Goal: Task Accomplishment & Management: Use online tool/utility

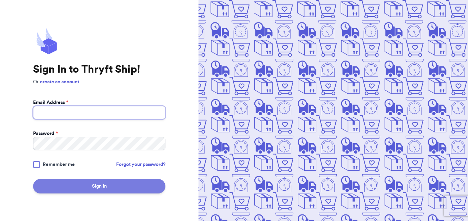
type input "[EMAIL_ADDRESS][DOMAIN_NAME]"
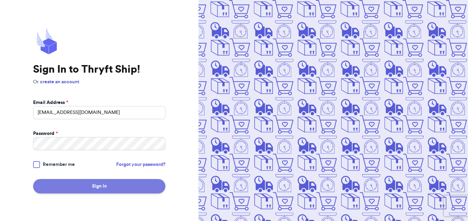
click at [70, 185] on button "Sign In" at bounding box center [99, 186] width 132 height 14
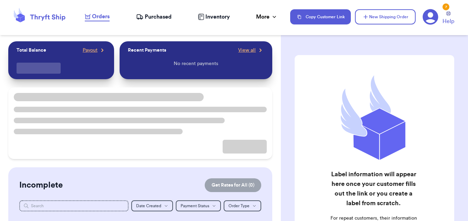
checkbox input "false"
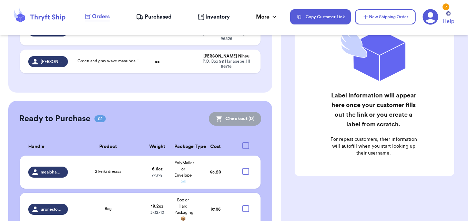
scroll to position [254, 0]
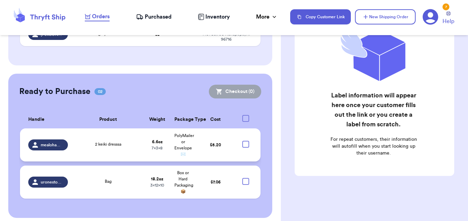
click at [242, 141] on div at bounding box center [245, 144] width 7 height 7
click at [245, 141] on input "checkbox" at bounding box center [245, 141] width 0 height 0
checkbox input "true"
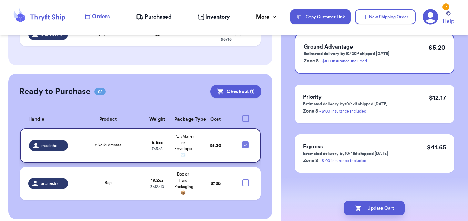
scroll to position [174, 0]
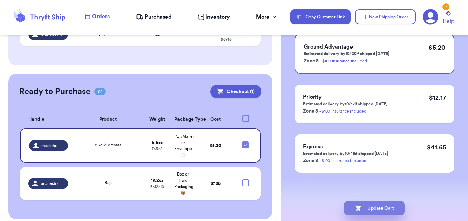
click at [387, 212] on button "Update Cart" at bounding box center [374, 208] width 61 height 14
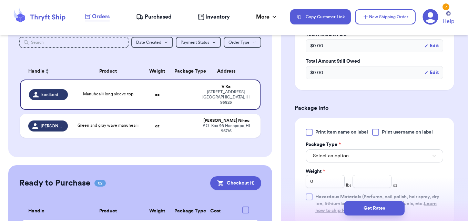
scroll to position [229, 0]
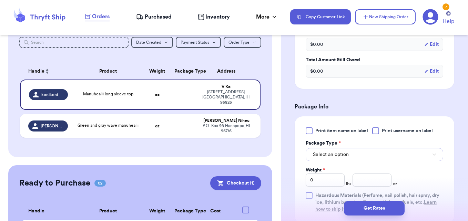
click at [418, 157] on button "Select an option" at bounding box center [373, 154] width 137 height 13
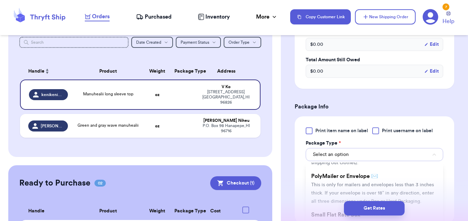
scroll to position [47, 0]
click at [409, 188] on li "PolyMailer or Envelope ✉️ This is only for mailers and envelopes less than 3 in…" at bounding box center [373, 187] width 137 height 39
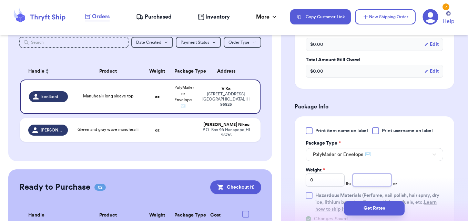
click at [372, 177] on input "number" at bounding box center [371, 180] width 39 height 13
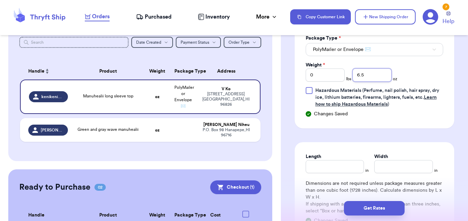
scroll to position [351, 0]
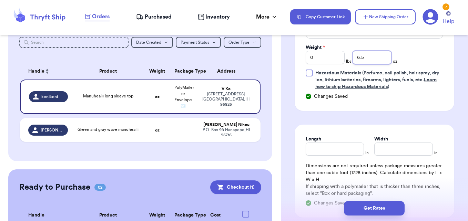
type input "6.5"
click at [342, 145] on input "Length" at bounding box center [334, 149] width 59 height 13
type input "7"
type input "10"
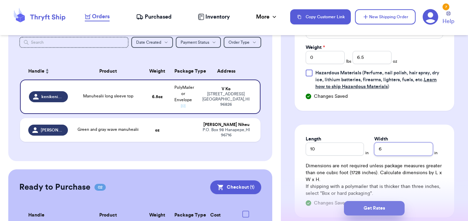
type input "6"
click at [391, 208] on button "Get Rates" at bounding box center [374, 208] width 61 height 14
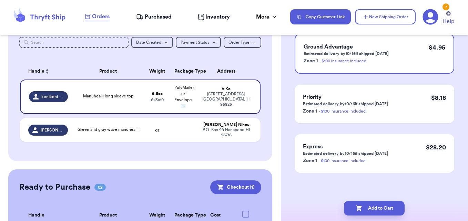
scroll to position [0, 0]
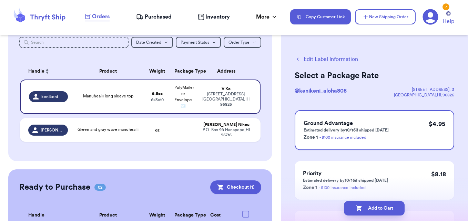
click at [391, 208] on button "Add to Cart" at bounding box center [374, 208] width 61 height 14
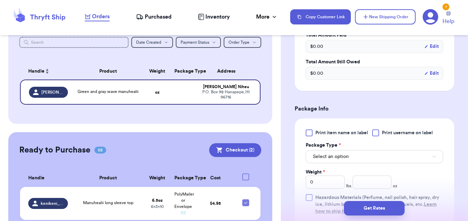
scroll to position [260, 0]
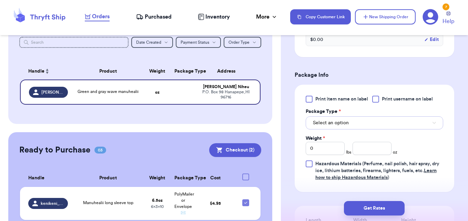
click at [411, 125] on button "Select an option" at bounding box center [373, 122] width 137 height 13
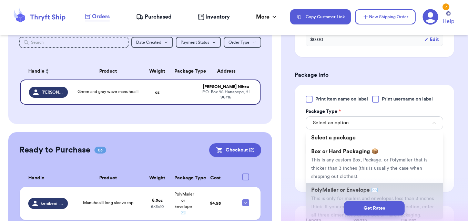
click at [347, 187] on li "PolyMailer or Envelope ✉️ This is only for mailers and envelopes less than 3 in…" at bounding box center [373, 202] width 137 height 39
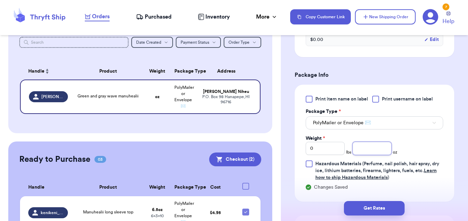
click at [368, 147] on input "number" at bounding box center [371, 148] width 39 height 13
drag, startPoint x: 368, startPoint y: 147, endPoint x: 469, endPoint y: 214, distance: 120.9
click at [467, 214] on html "Orders Purchased Inventory More Stats Completed Orders Payments Payouts Copy Cu…" at bounding box center [234, 110] width 468 height 221
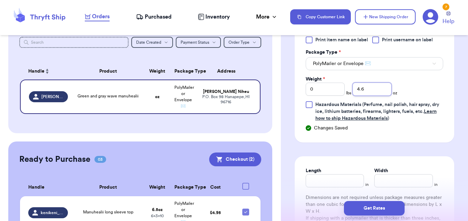
scroll to position [361, 0]
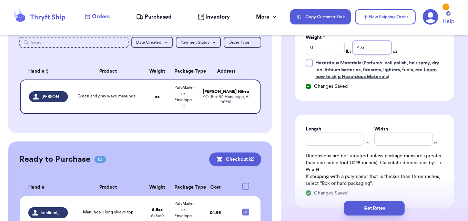
type input "4.6"
click at [322, 137] on input "Length" at bounding box center [334, 139] width 59 height 13
type input "9"
drag, startPoint x: 322, startPoint y: 137, endPoint x: 422, endPoint y: 136, distance: 99.5
click at [422, 136] on input "Width *" at bounding box center [403, 139] width 59 height 13
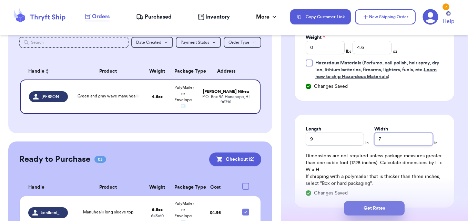
type input "7"
click at [396, 204] on button "Get Rates" at bounding box center [374, 208] width 61 height 14
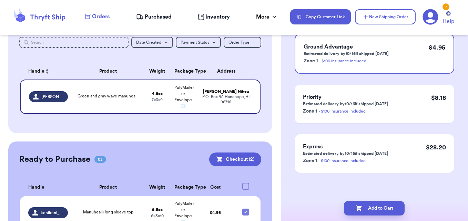
scroll to position [0, 0]
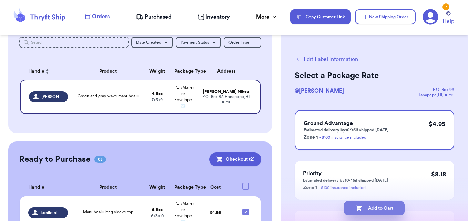
click at [348, 212] on button "Add to Cart" at bounding box center [374, 208] width 61 height 14
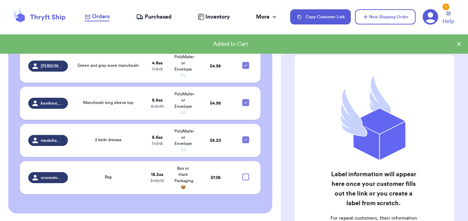
scroll to position [216, 0]
